Goal: Task Accomplishment & Management: Manage account settings

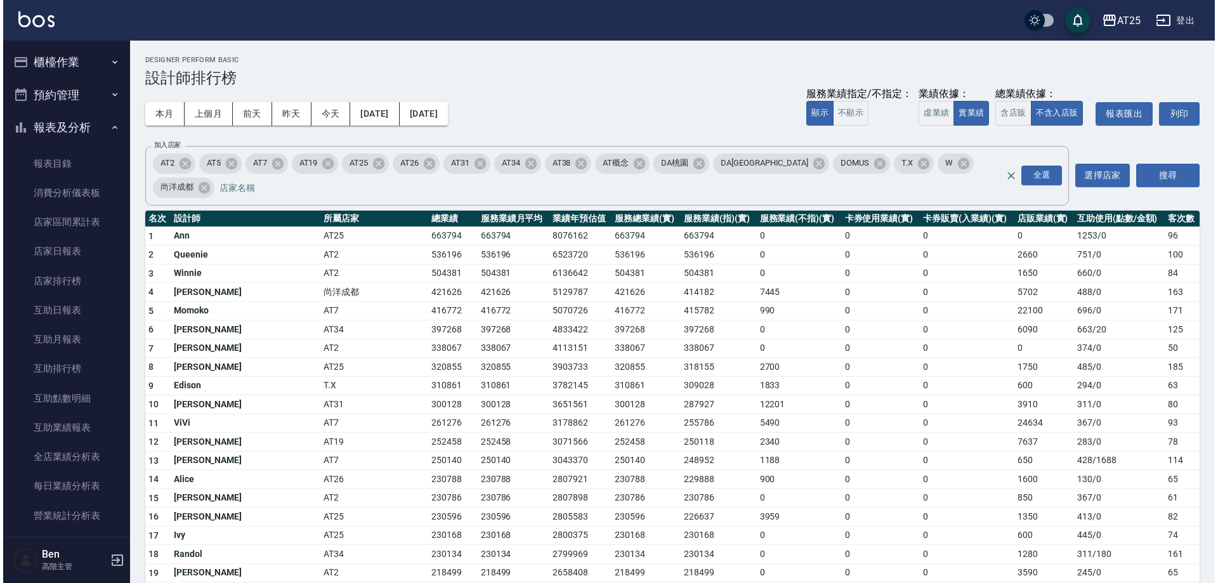
scroll to position [329, 0]
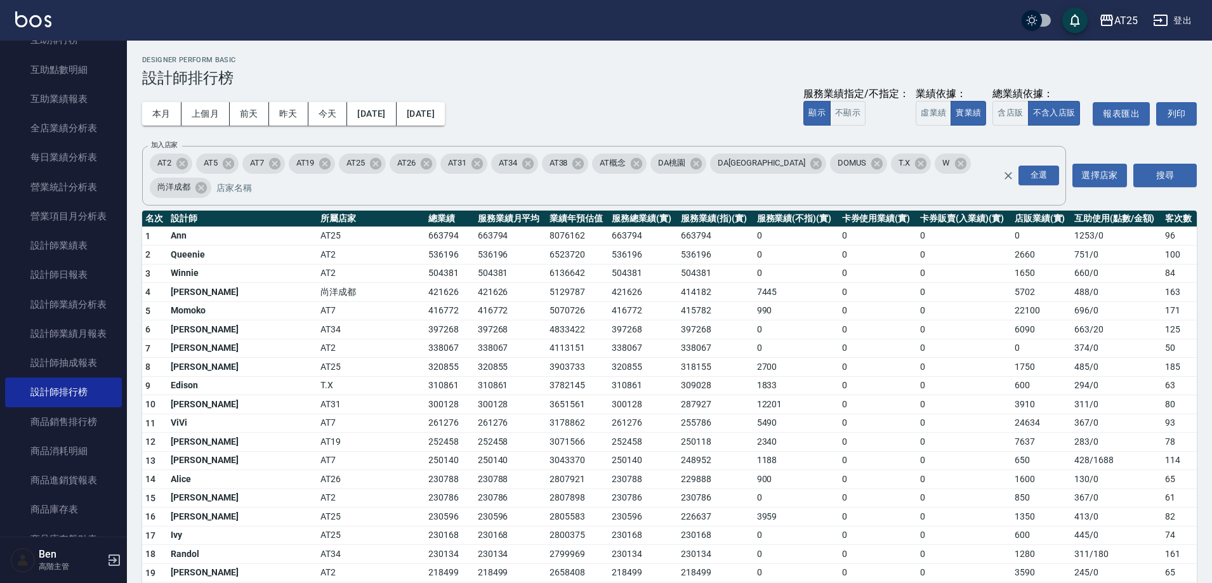
click at [1119, 23] on div "AT25" at bounding box center [1125, 21] width 23 height 16
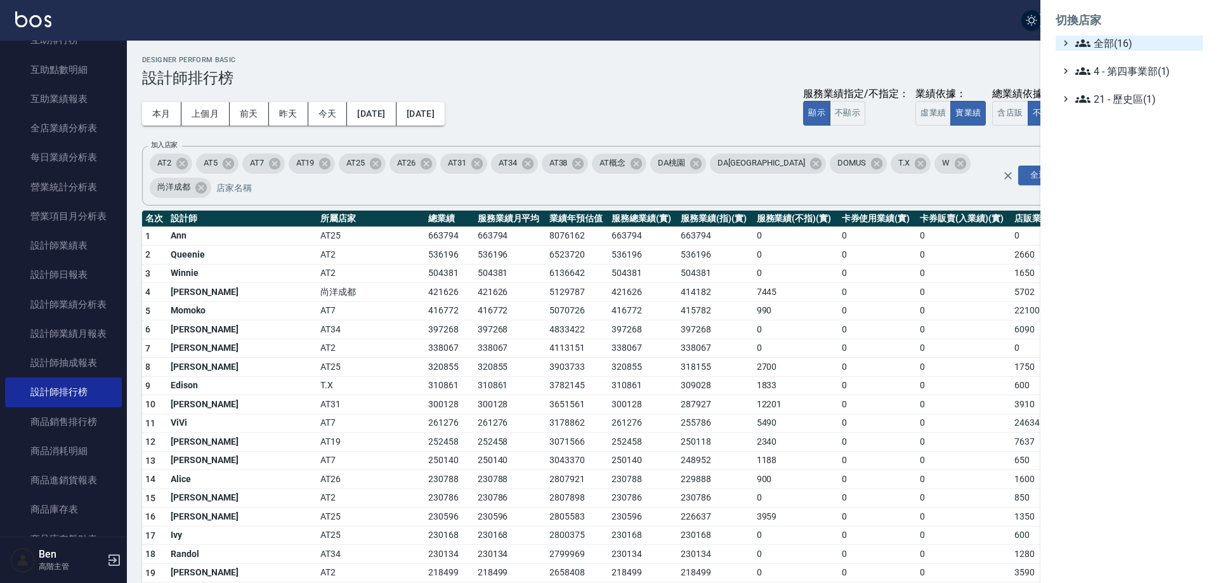
click at [1122, 44] on span "全部(16)" at bounding box center [1137, 43] width 122 height 15
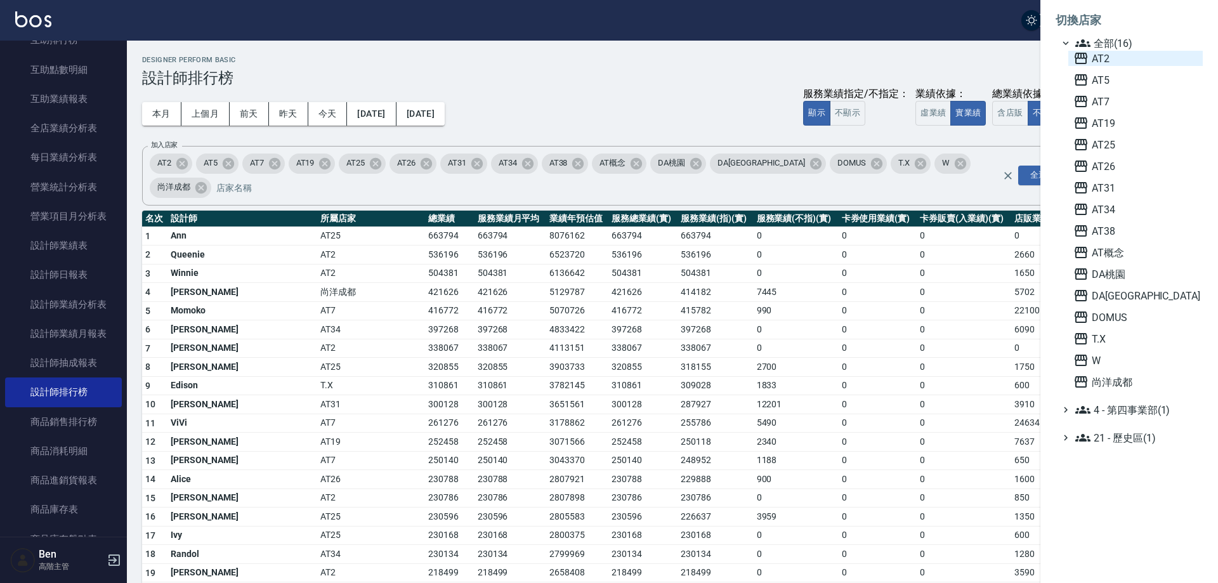
click at [1123, 56] on span "AT2" at bounding box center [1136, 58] width 124 height 15
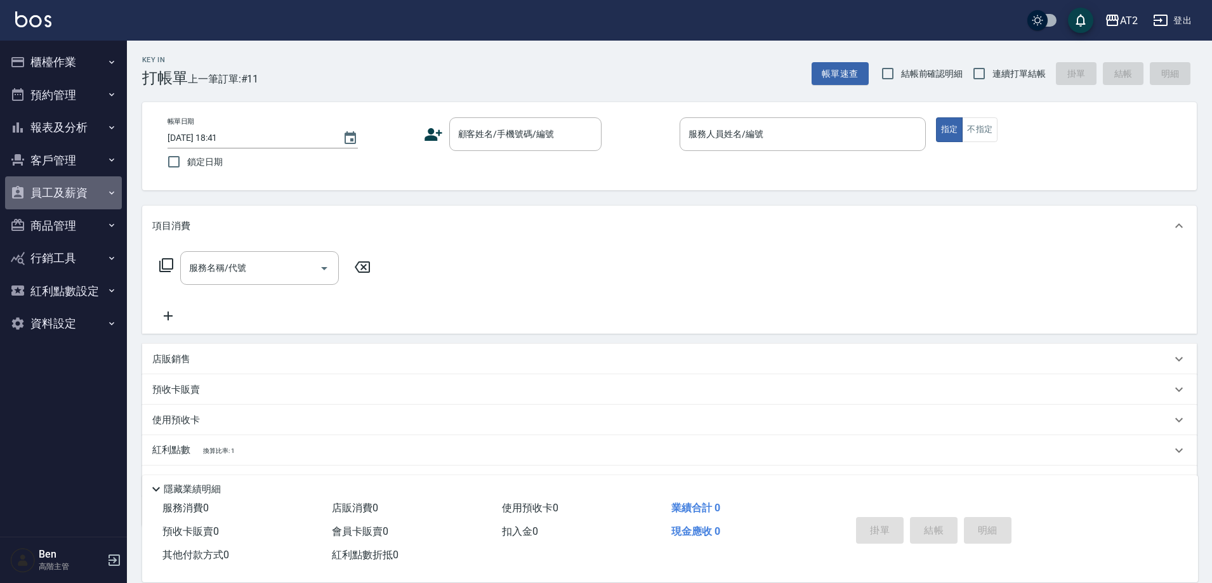
click at [73, 187] on button "員工及薪資" at bounding box center [63, 192] width 117 height 33
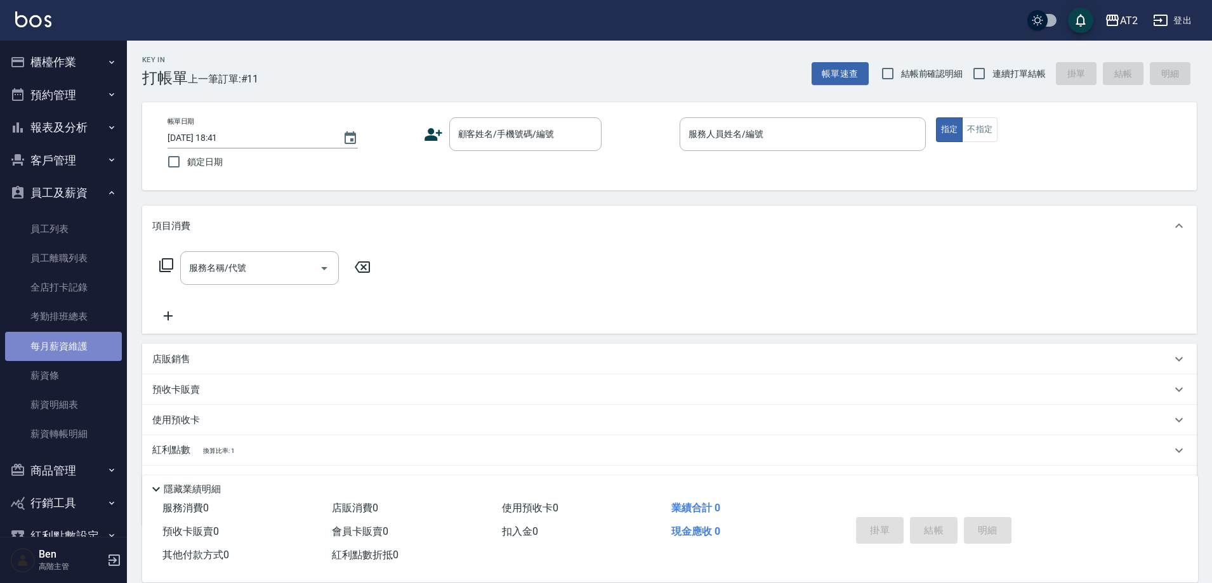
click at [71, 351] on link "每月薪資維護" at bounding box center [63, 346] width 117 height 29
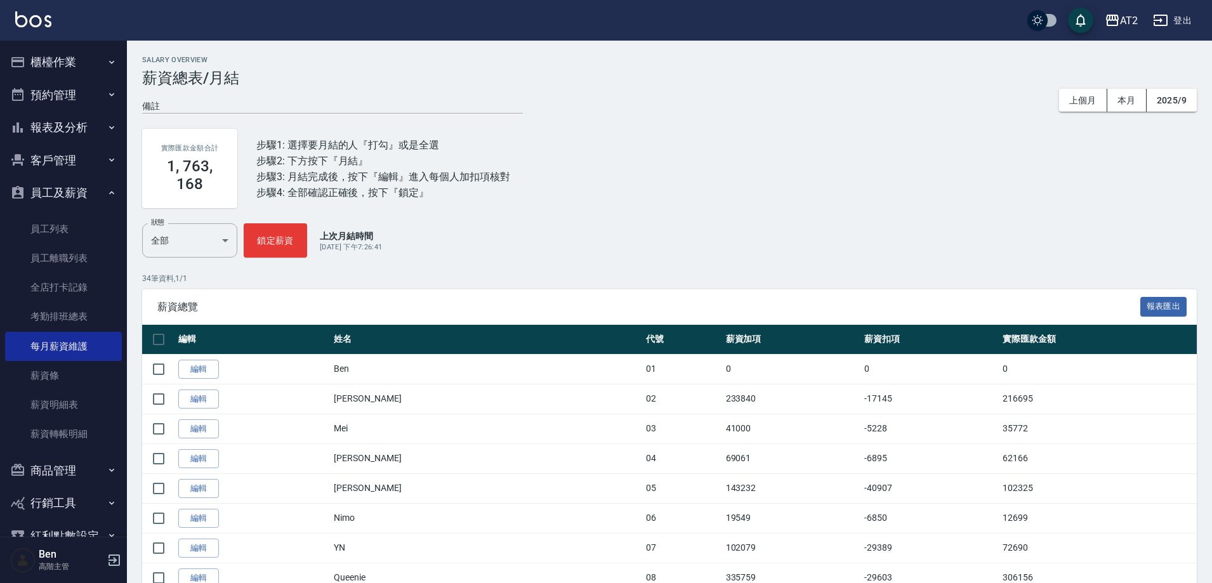
scroll to position [63, 0]
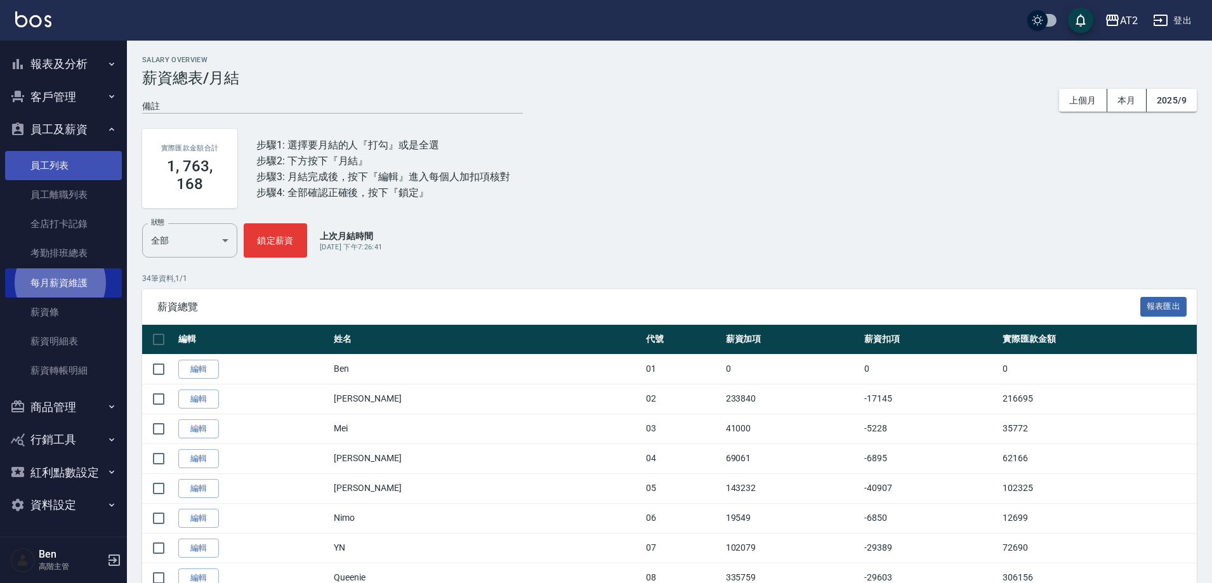
click at [60, 166] on link "員工列表" at bounding box center [63, 165] width 117 height 29
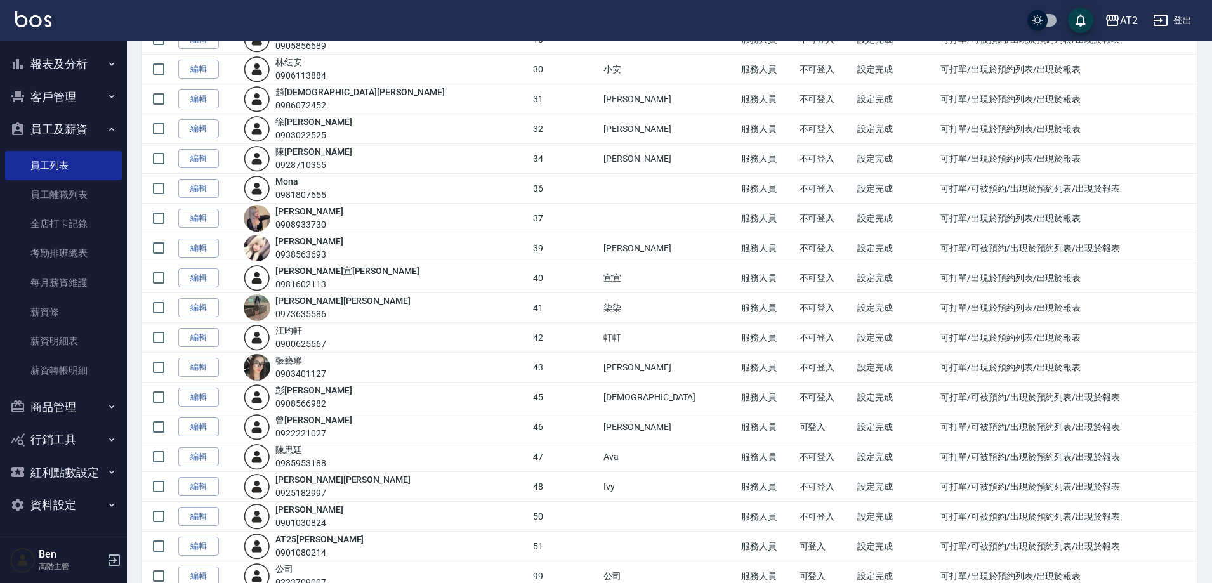
scroll to position [571, 0]
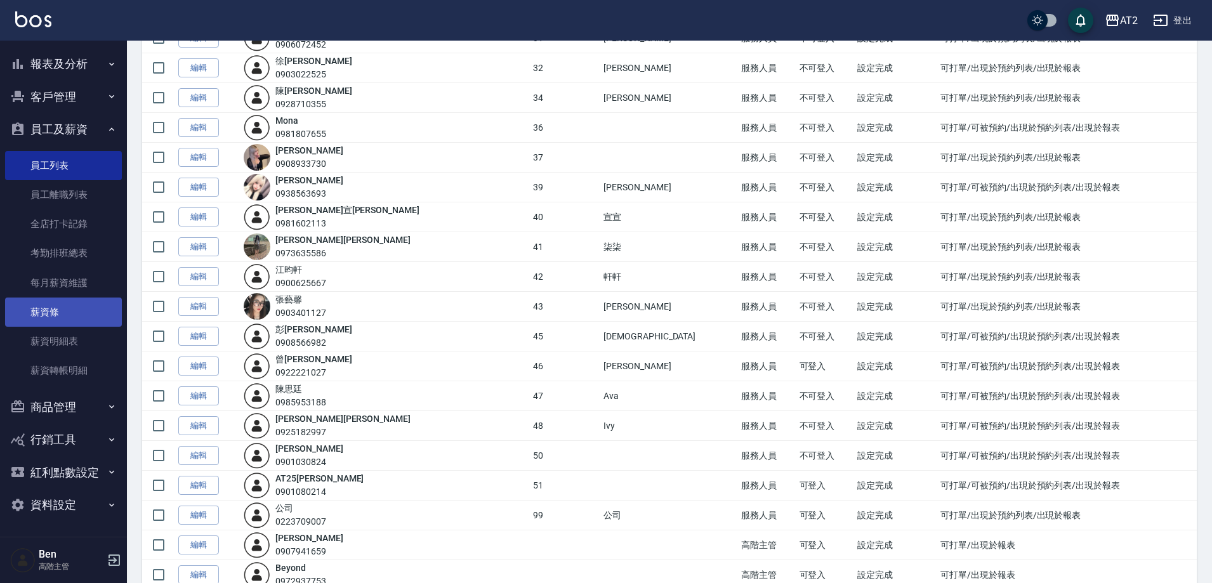
click at [67, 305] on link "薪資條" at bounding box center [63, 312] width 117 height 29
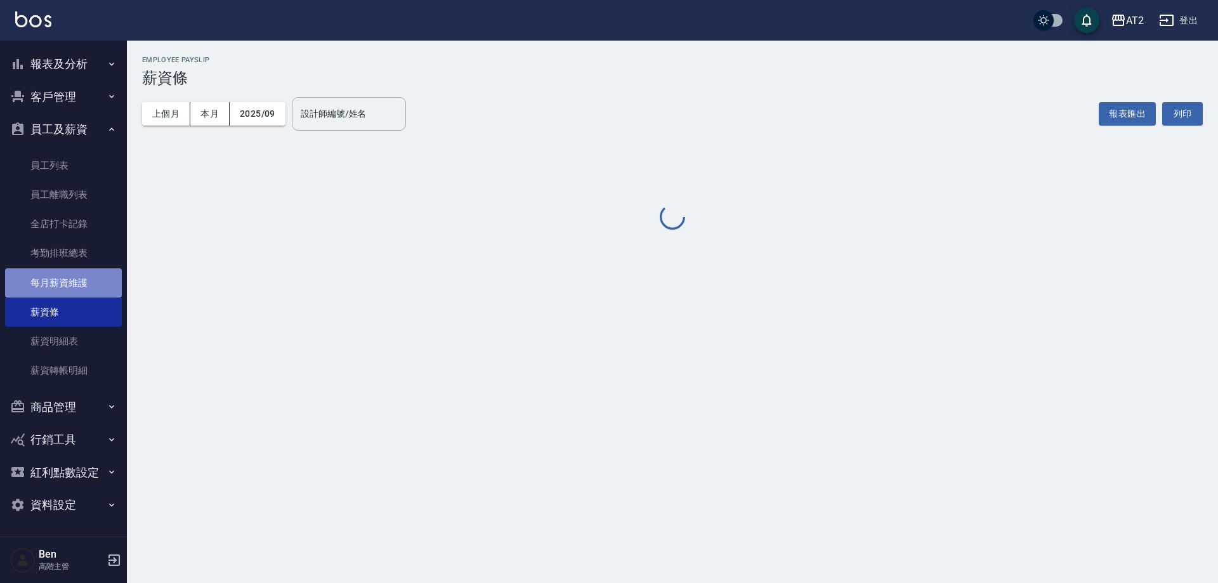
click at [69, 280] on link "每月薪資維護" at bounding box center [63, 282] width 117 height 29
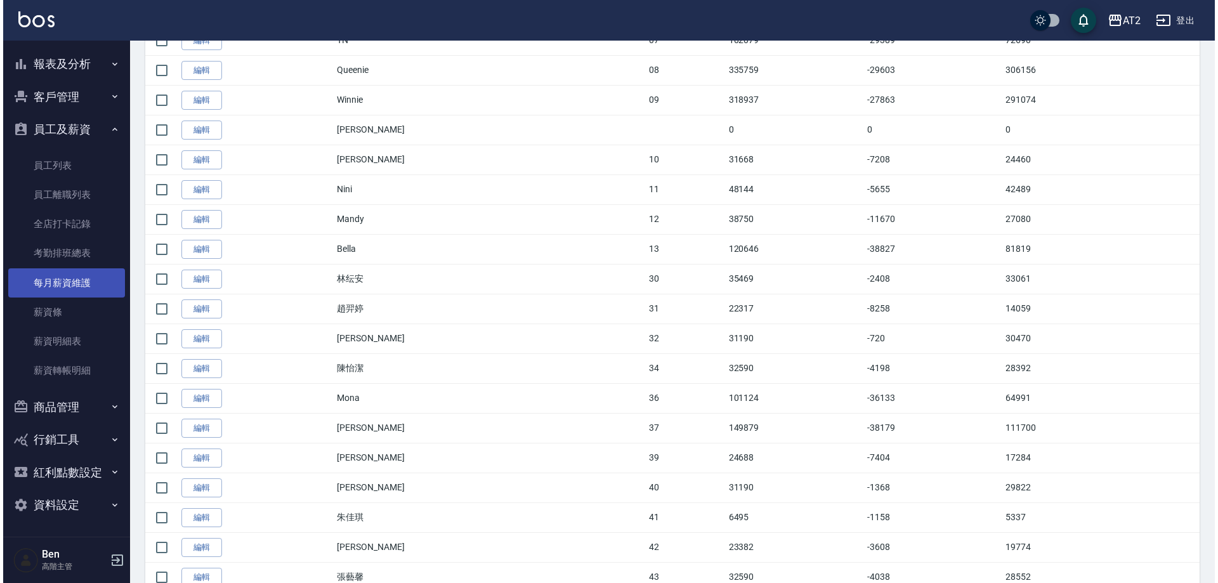
scroll to position [826, 0]
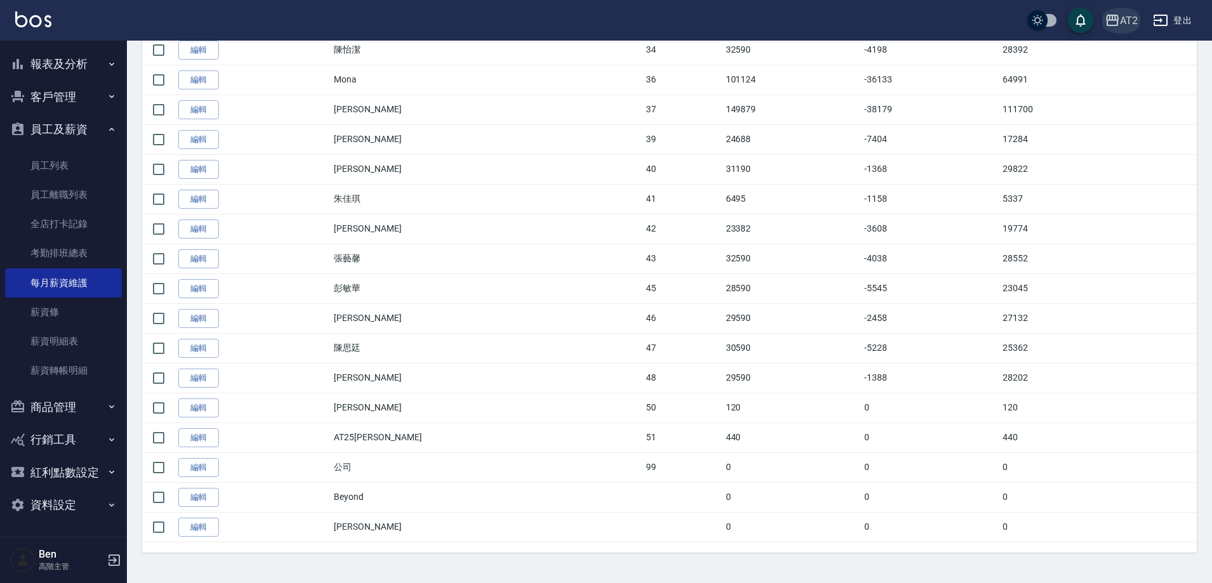
click at [1126, 23] on div "AT2" at bounding box center [1129, 21] width 18 height 16
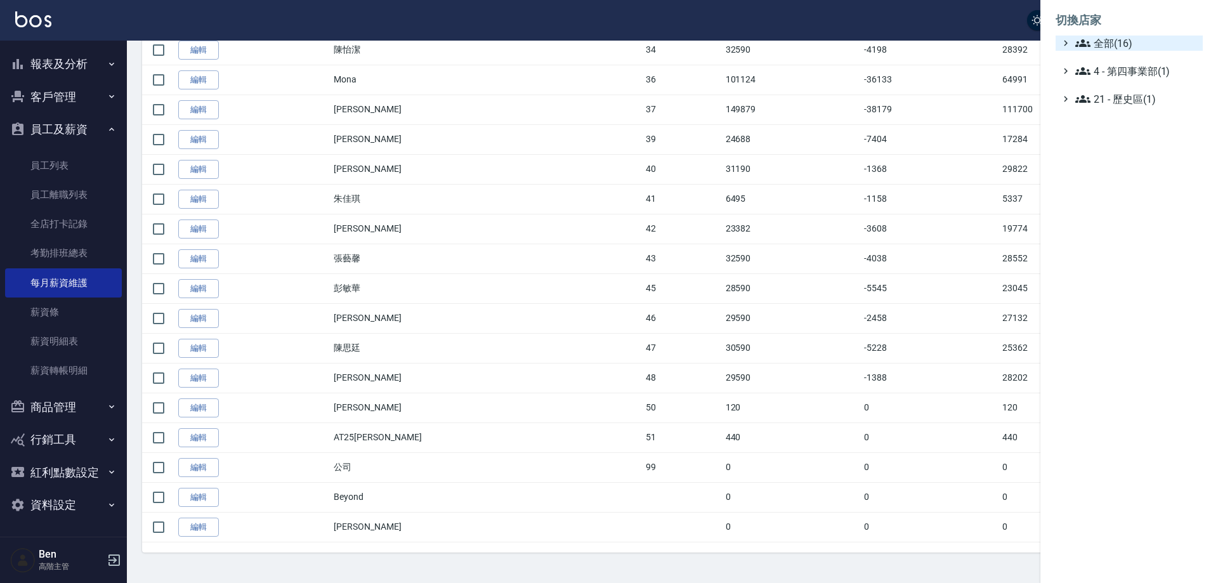
click at [1121, 48] on span "全部(16)" at bounding box center [1137, 43] width 122 height 15
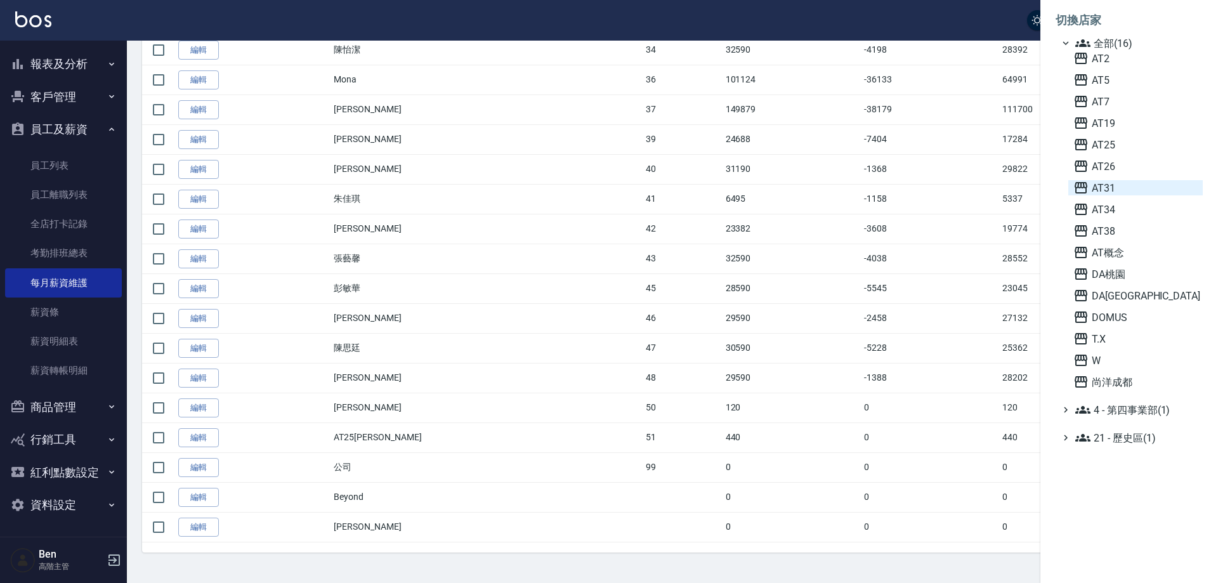
click at [1118, 187] on span "AT31" at bounding box center [1136, 187] width 124 height 15
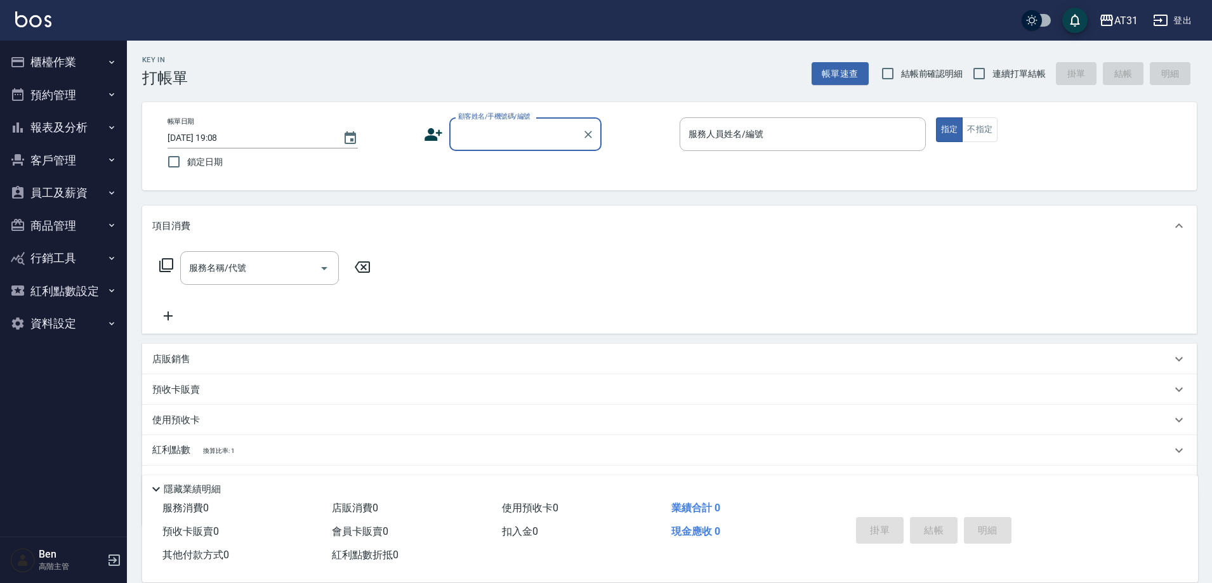
click at [69, 194] on button "員工及薪資" at bounding box center [63, 192] width 117 height 33
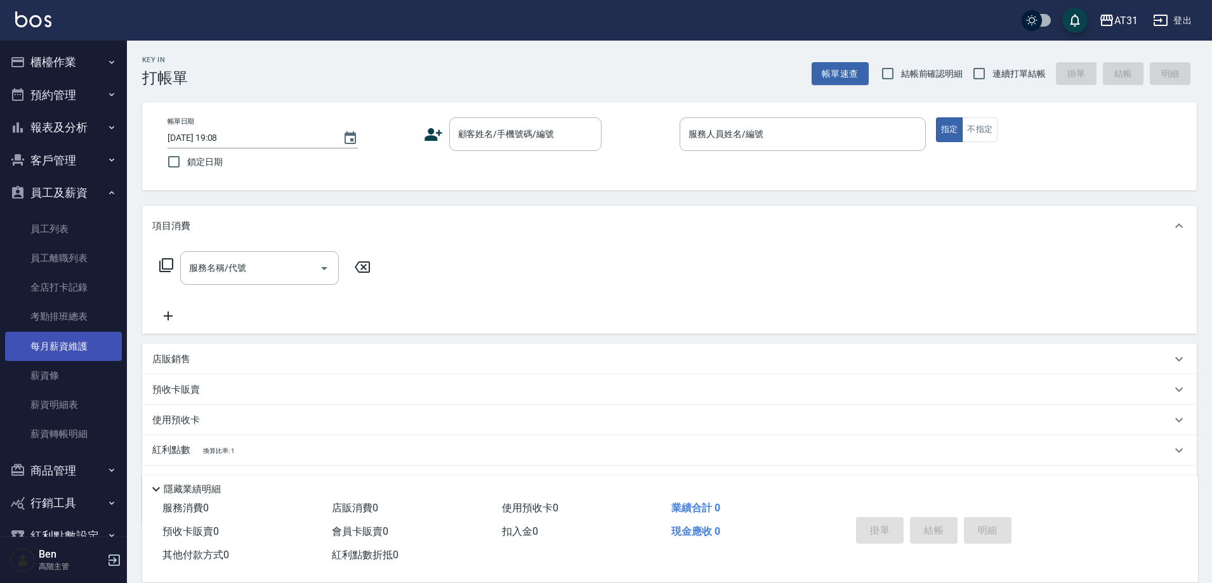
click at [69, 341] on link "每月薪資維護" at bounding box center [63, 346] width 117 height 29
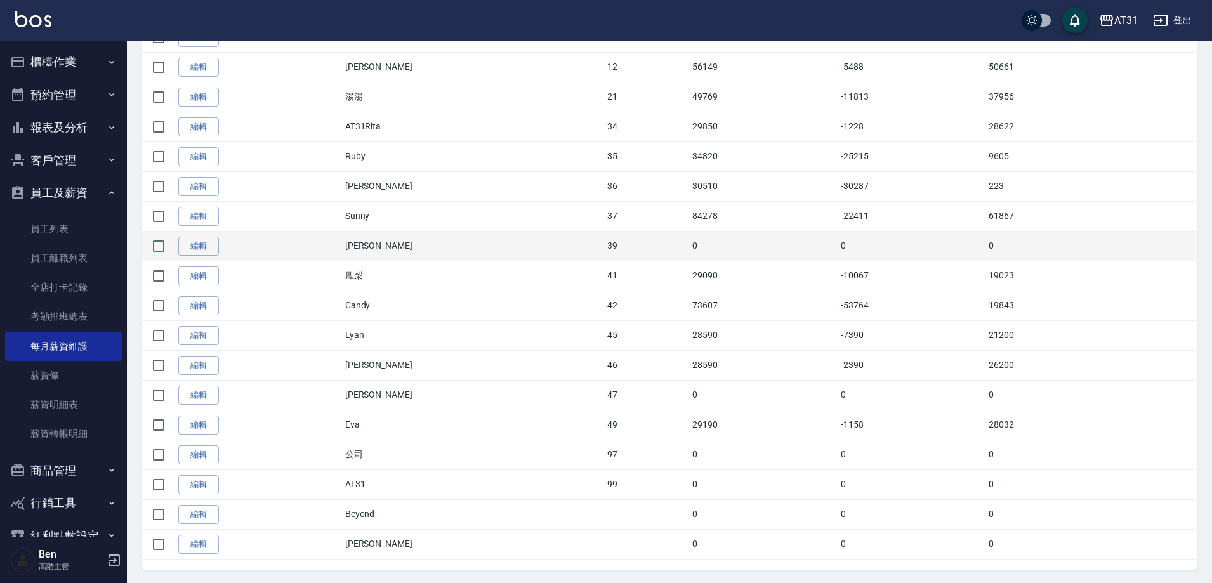
scroll to position [444, 0]
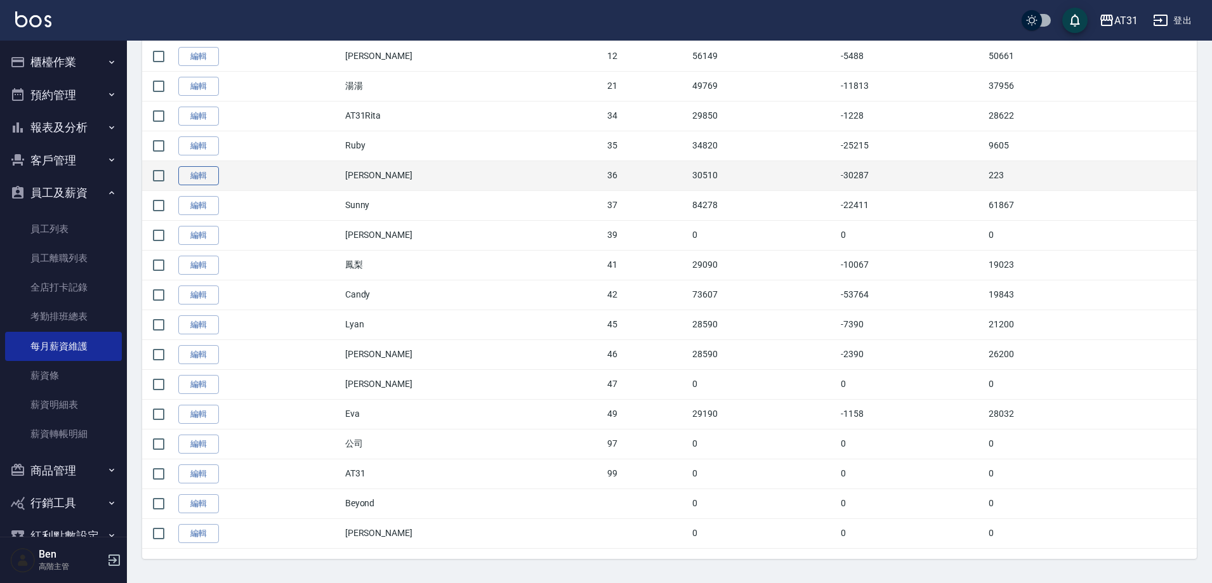
click at [202, 176] on link "編輯" at bounding box center [198, 176] width 41 height 20
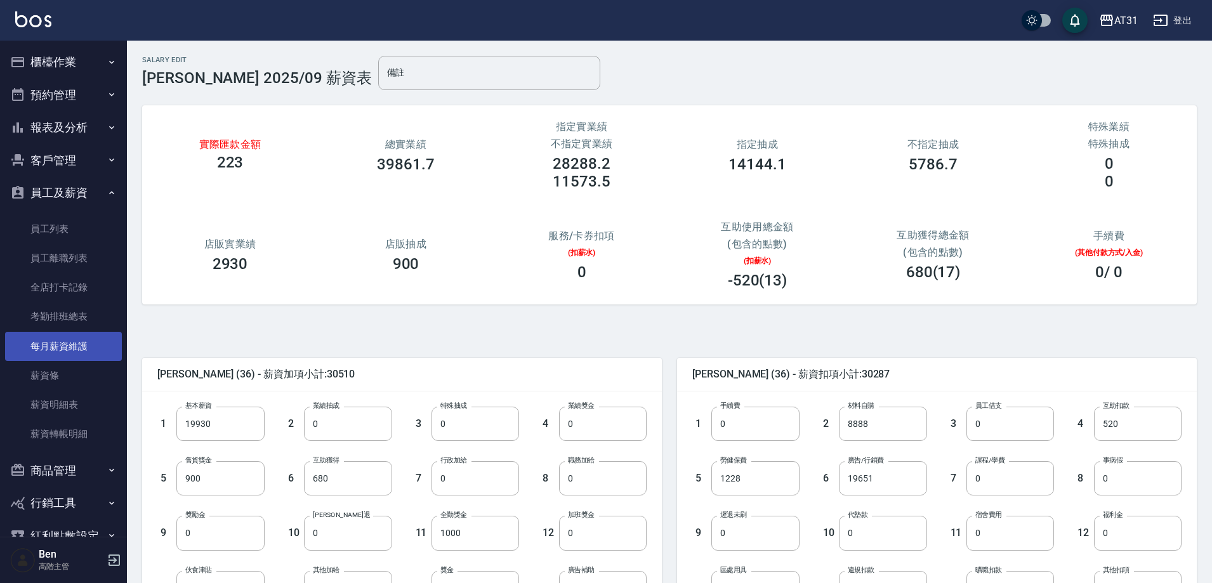
click at [65, 344] on link "每月薪資維護" at bounding box center [63, 346] width 117 height 29
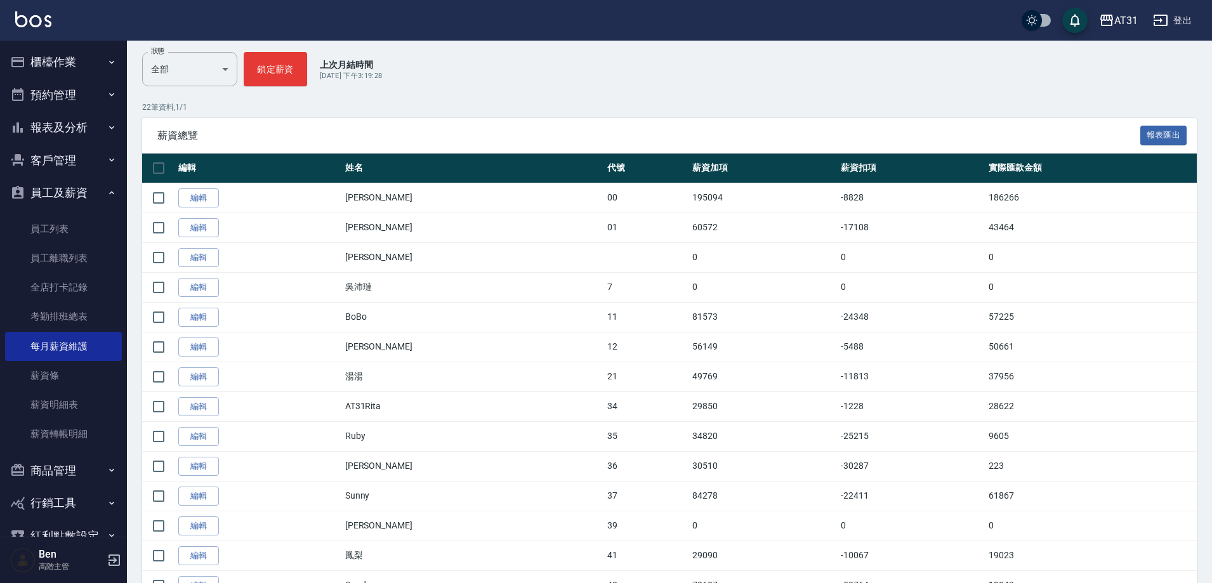
scroll to position [6, 0]
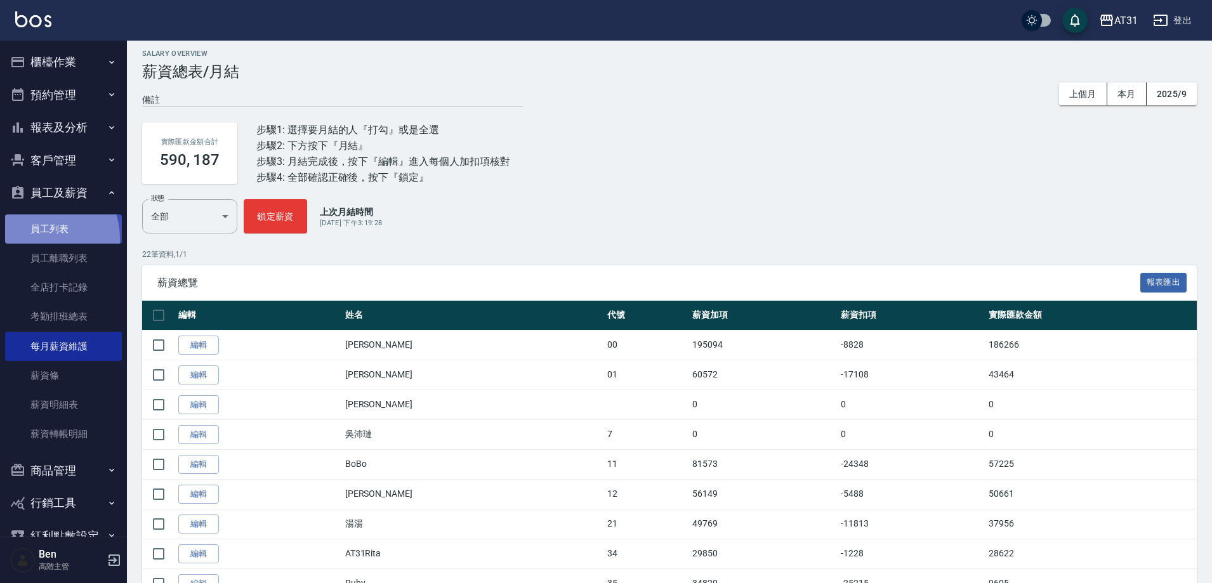
click at [36, 239] on link "員工列表" at bounding box center [63, 228] width 117 height 29
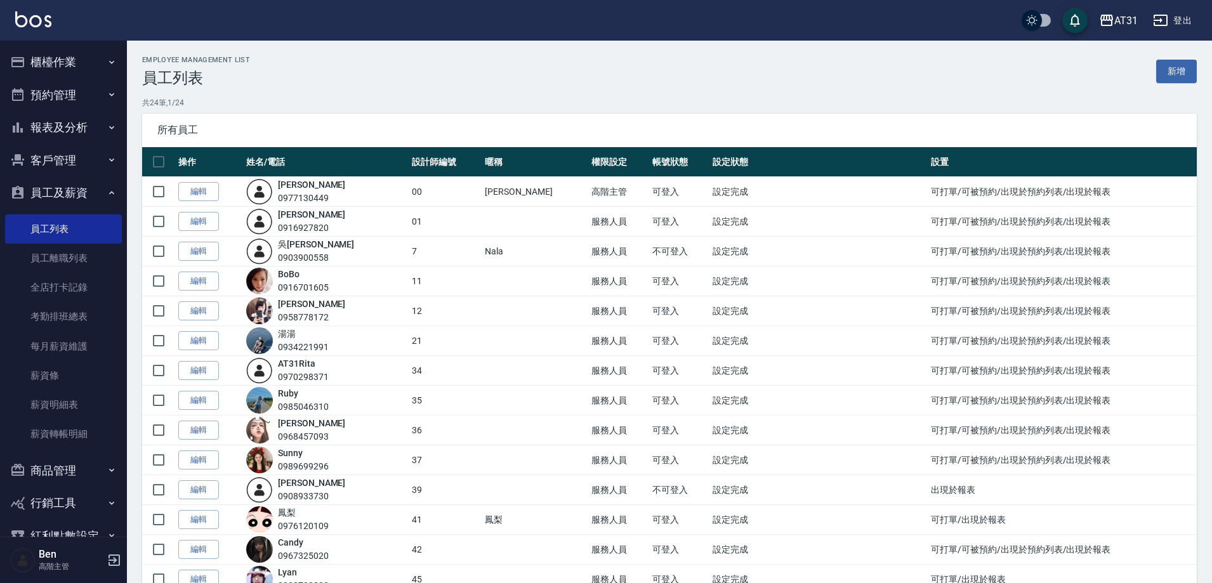
click at [1130, 13] on div "AT31" at bounding box center [1125, 21] width 23 height 16
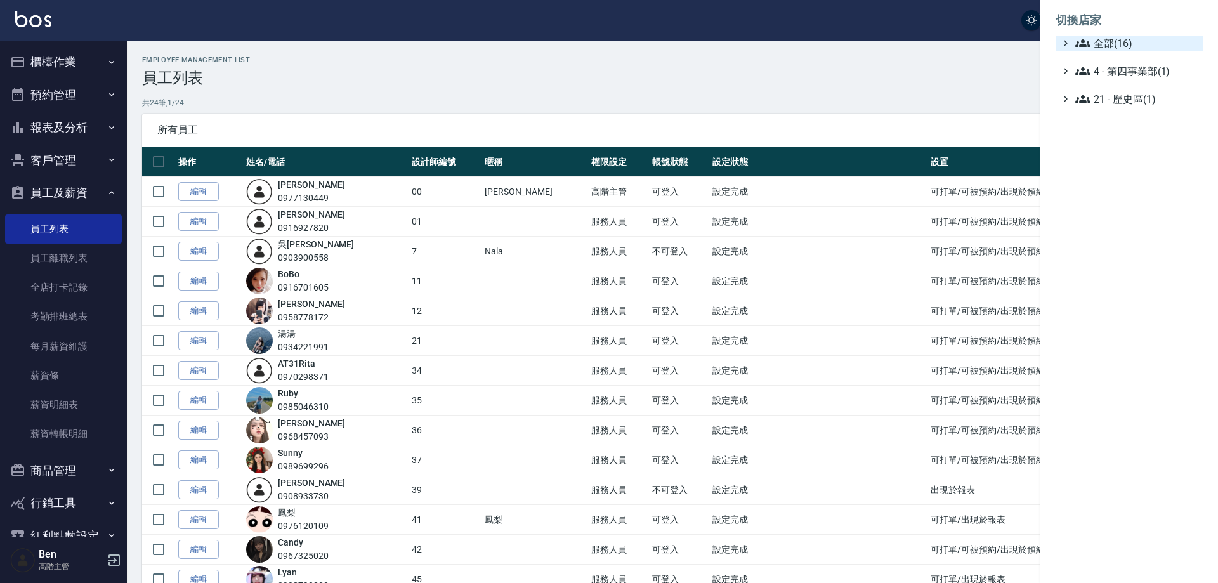
click at [1131, 37] on span "全部(16)" at bounding box center [1137, 43] width 122 height 15
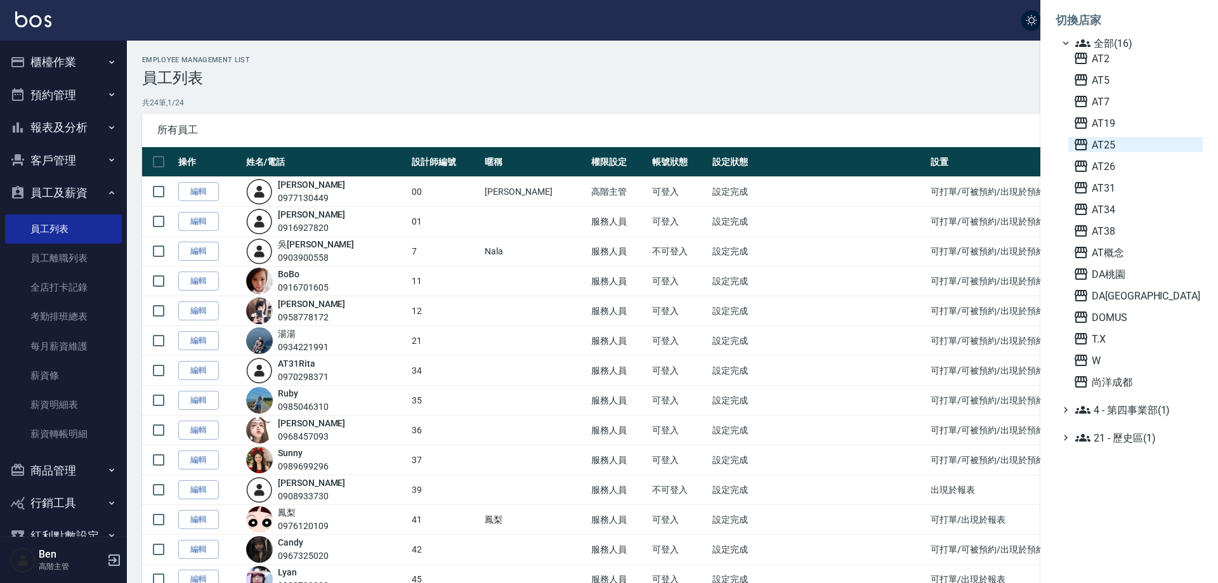
click at [1133, 147] on span "AT25" at bounding box center [1136, 144] width 124 height 15
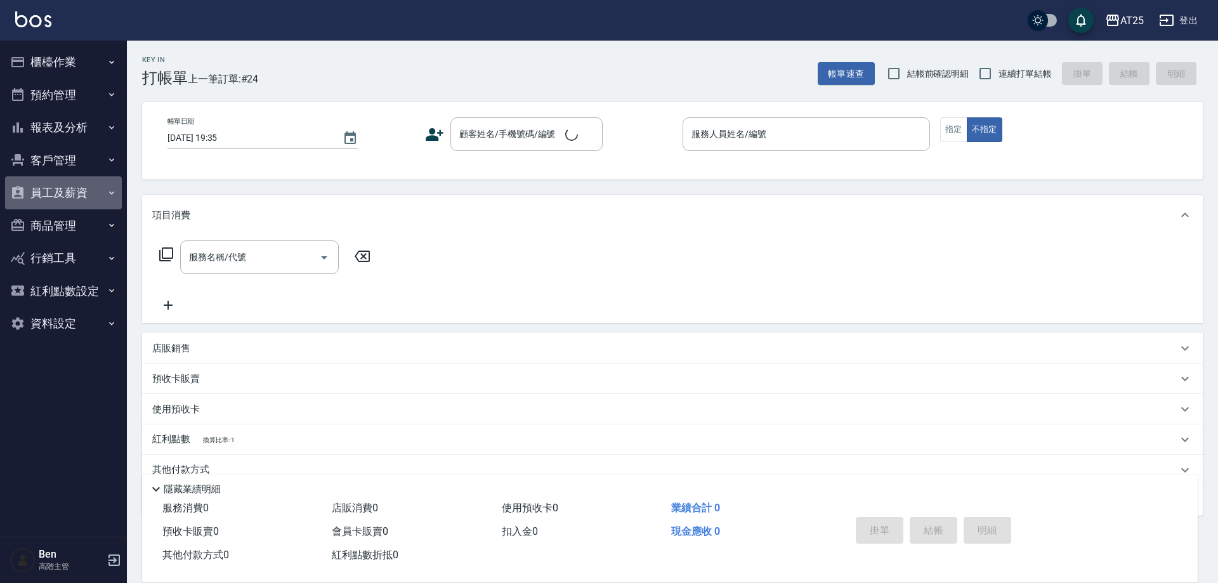
click at [88, 195] on button "員工及薪資" at bounding box center [63, 192] width 117 height 33
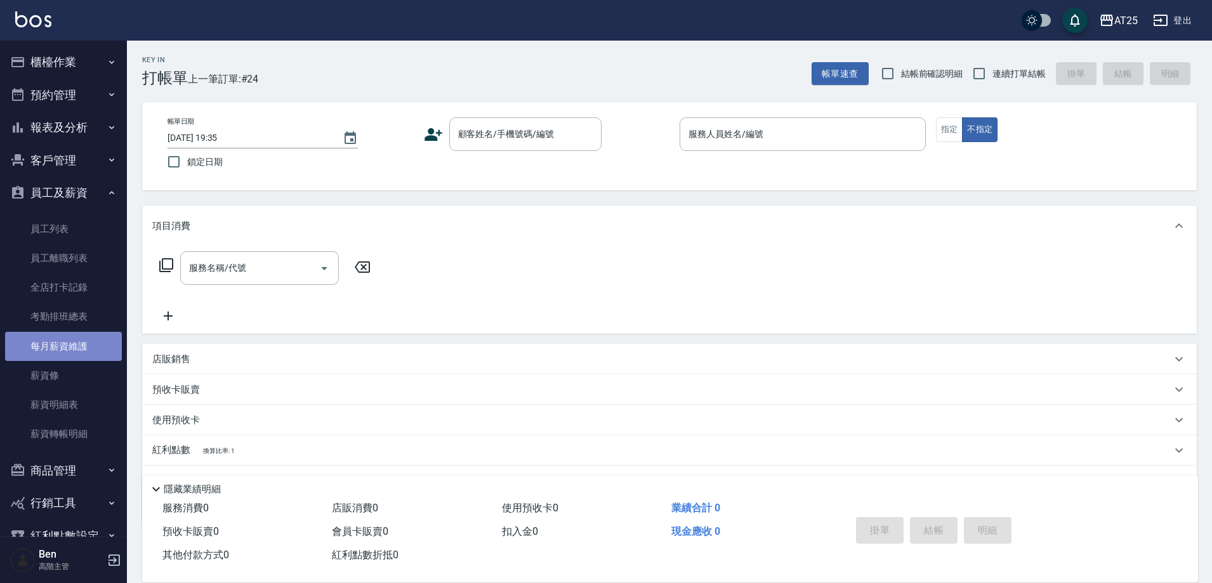
click at [77, 344] on link "每月薪資維護" at bounding box center [63, 346] width 117 height 29
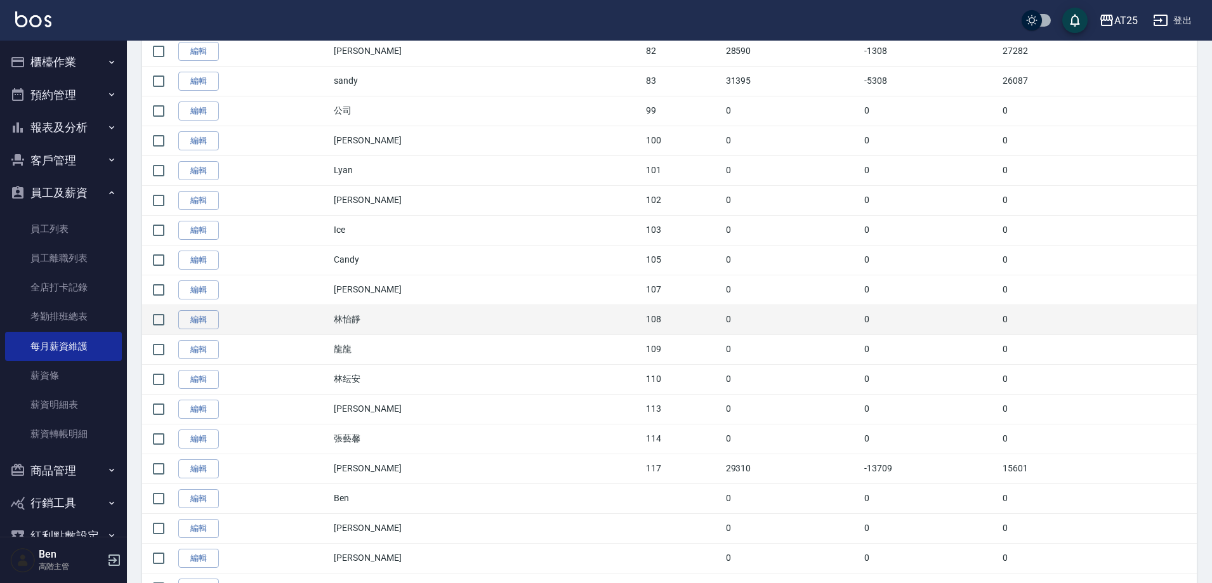
scroll to position [1269, 0]
